Goal: Communication & Community: Answer question/provide support

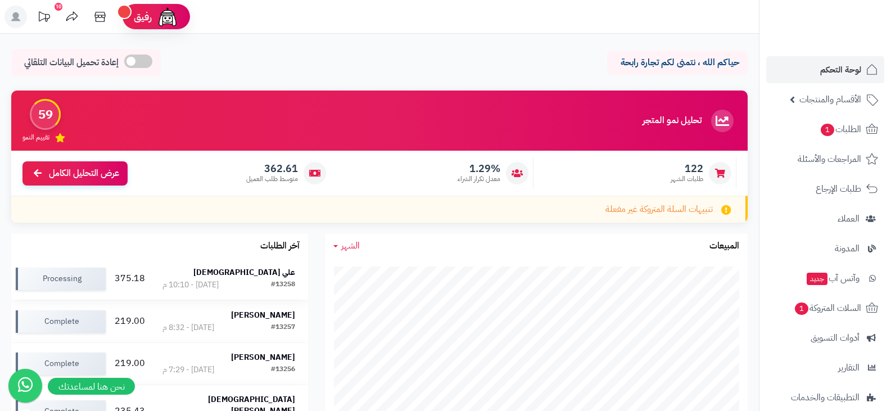
click at [268, 272] on strong "علي [DEMOGRAPHIC_DATA]" at bounding box center [244, 272] width 102 height 12
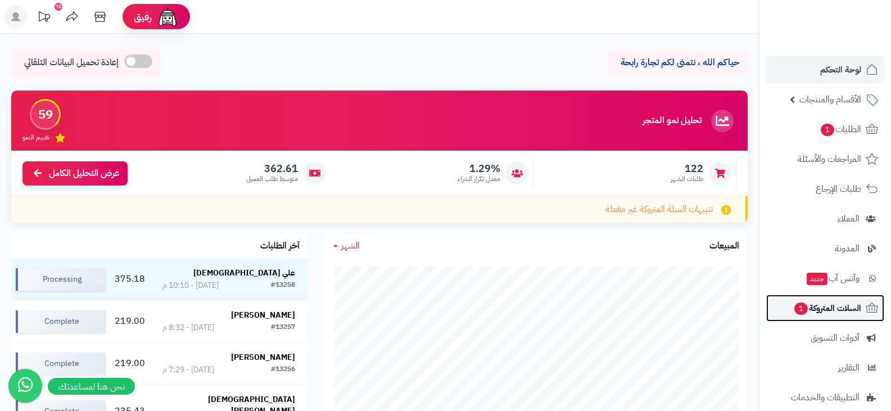
click at [842, 309] on span "السلات المتروكة 1" at bounding box center [827, 308] width 68 height 16
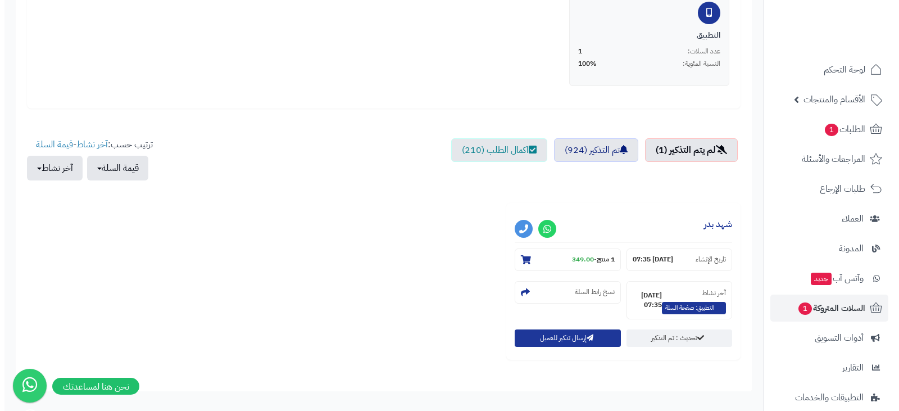
scroll to position [338, 0]
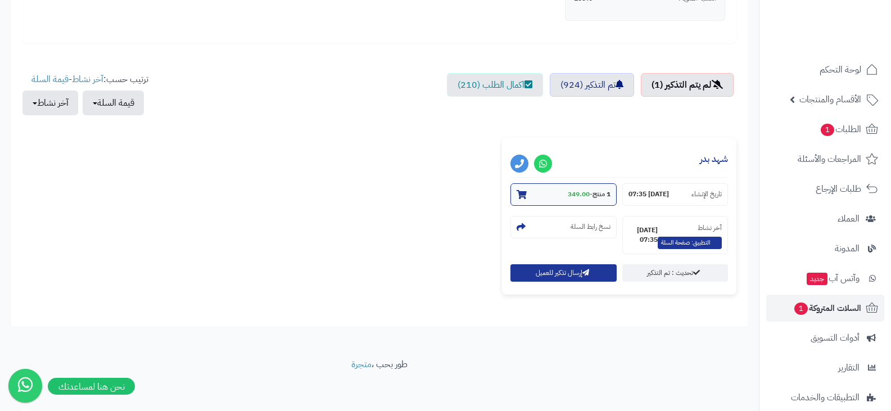
click at [573, 194] on strong "349.00" at bounding box center [579, 194] width 22 height 10
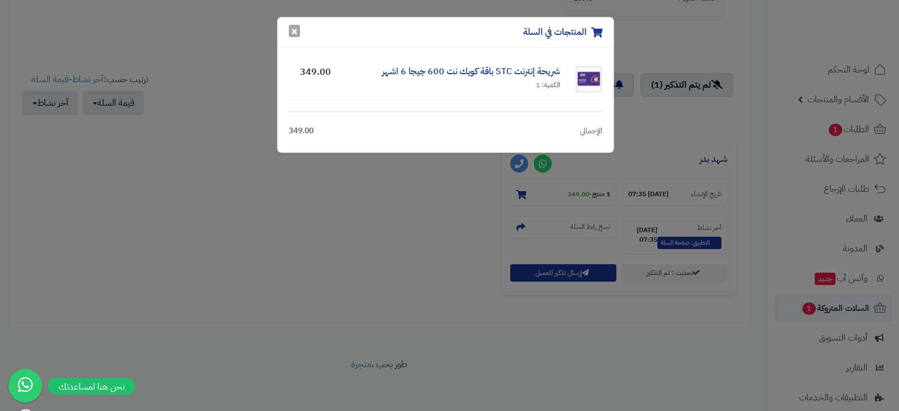
click at [294, 33] on button "×" at bounding box center [294, 31] width 11 height 12
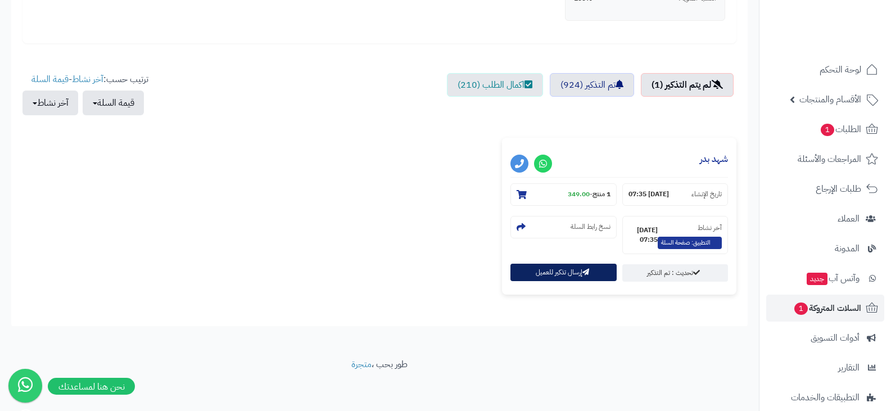
click at [547, 272] on button "إرسال تذكير للعميل" at bounding box center [563, 272] width 106 height 17
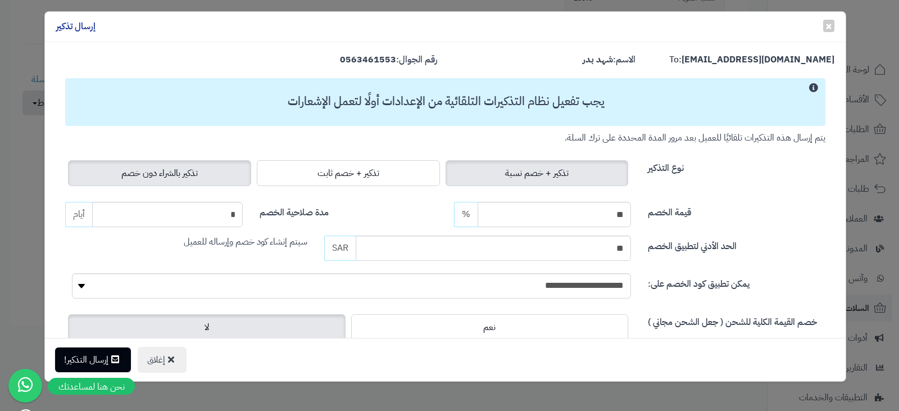
click at [194, 173] on span "تذكير بالشراء دون خصم" at bounding box center [159, 172] width 76 height 13
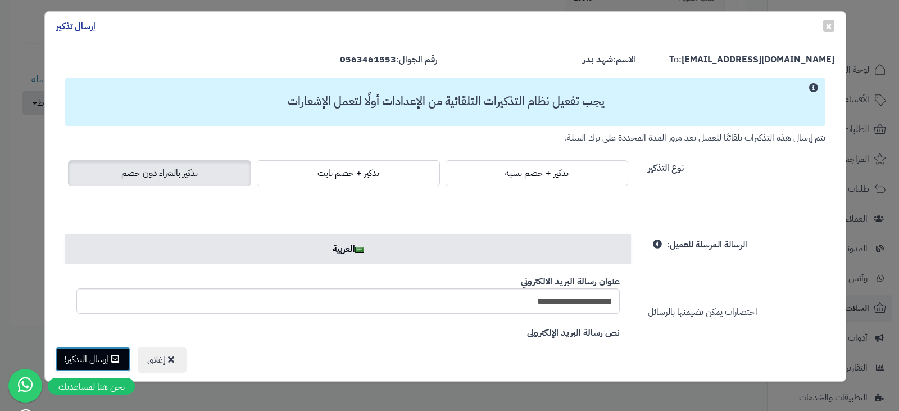
click at [100, 354] on button "إرسال التذكير!" at bounding box center [93, 359] width 76 height 25
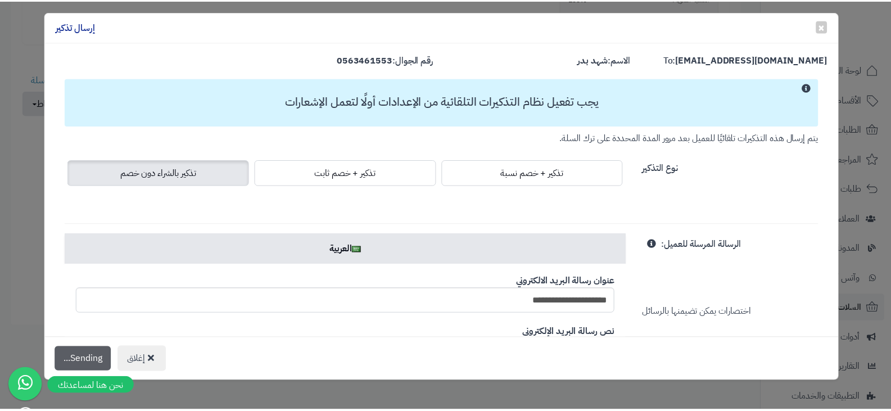
scroll to position [375, 0]
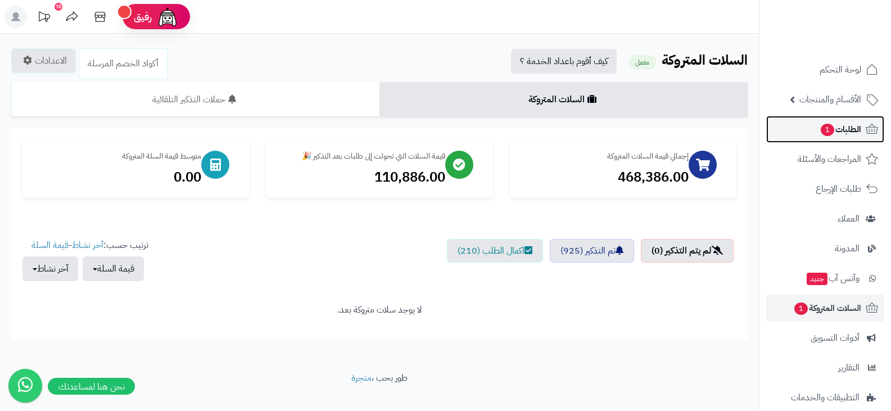
click at [845, 129] on span "الطلبات 1" at bounding box center [840, 129] width 42 height 16
